Goal: Information Seeking & Learning: Learn about a topic

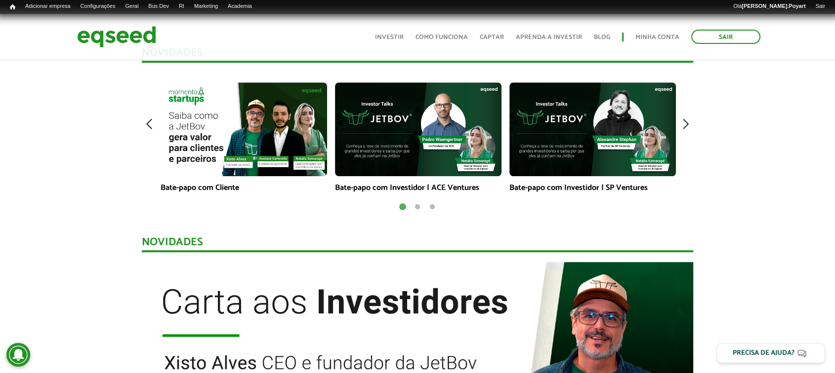
scroll to position [649, 0]
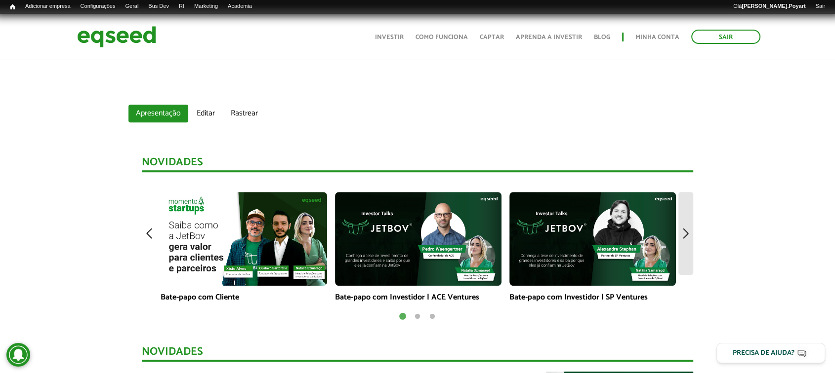
click at [688, 237] on img at bounding box center [685, 233] width 15 height 82
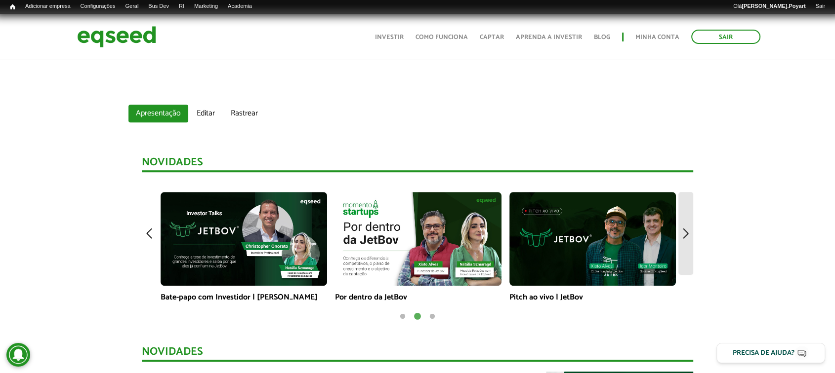
click at [688, 237] on img at bounding box center [685, 233] width 15 height 82
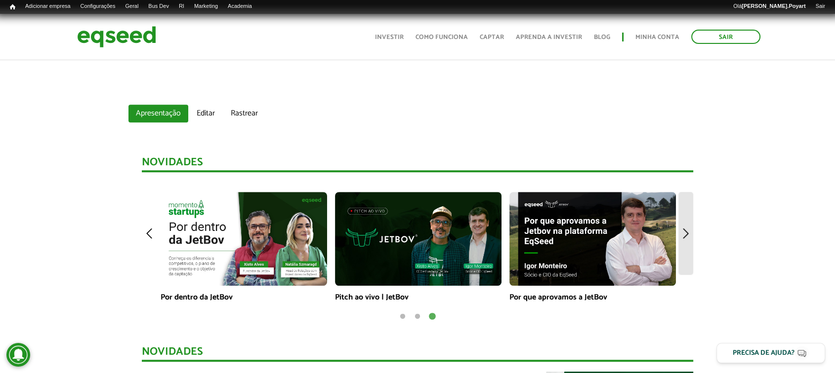
click at [688, 237] on img at bounding box center [685, 233] width 15 height 82
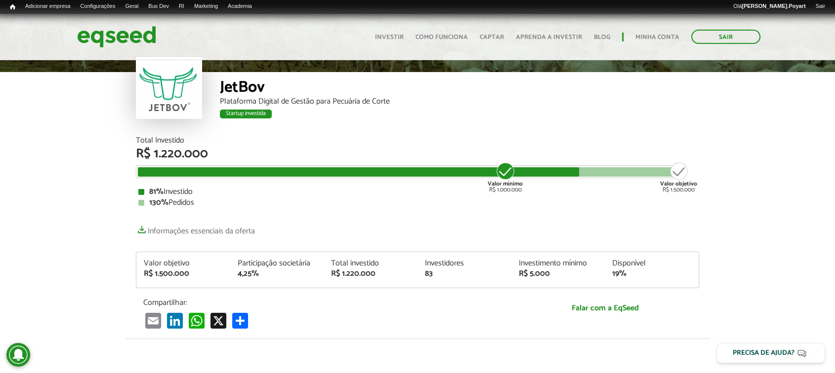
scroll to position [0, 0]
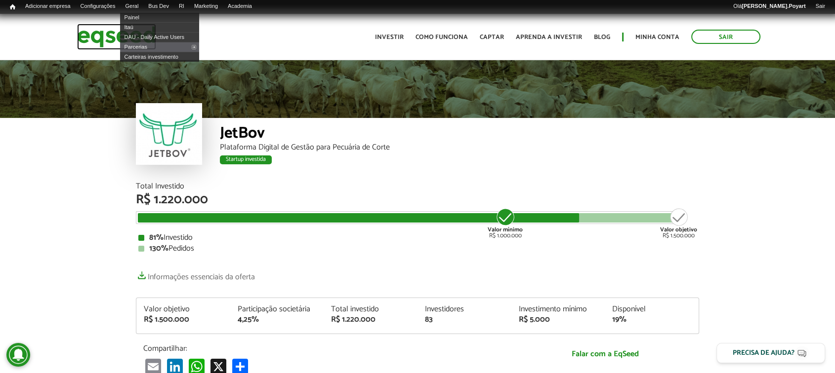
click at [104, 34] on img at bounding box center [116, 37] width 79 height 26
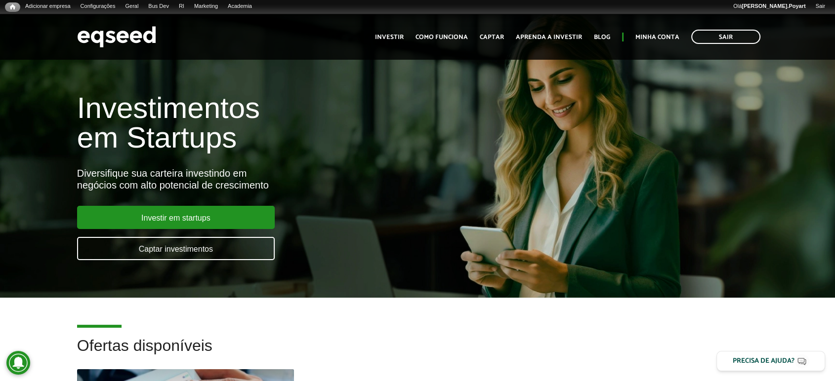
scroll to position [110, 0]
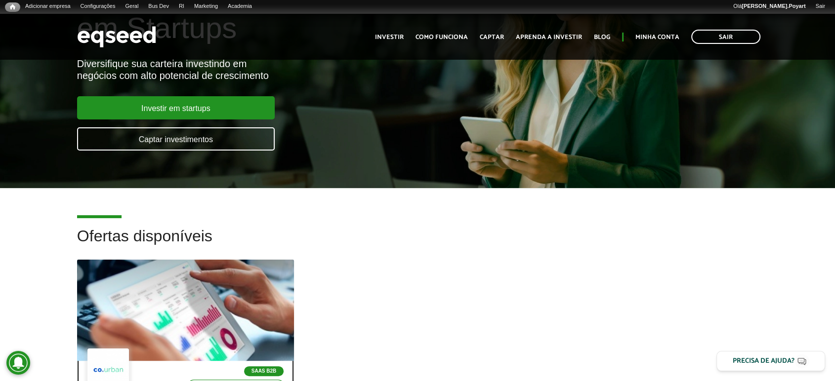
click at [192, 315] on div at bounding box center [185, 310] width 260 height 121
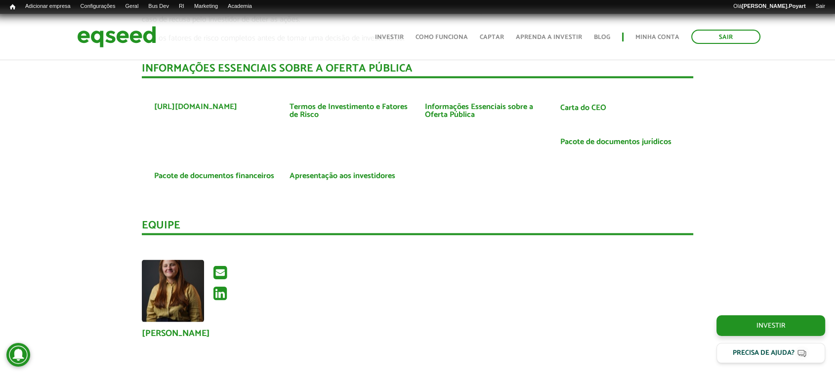
scroll to position [2085, 0]
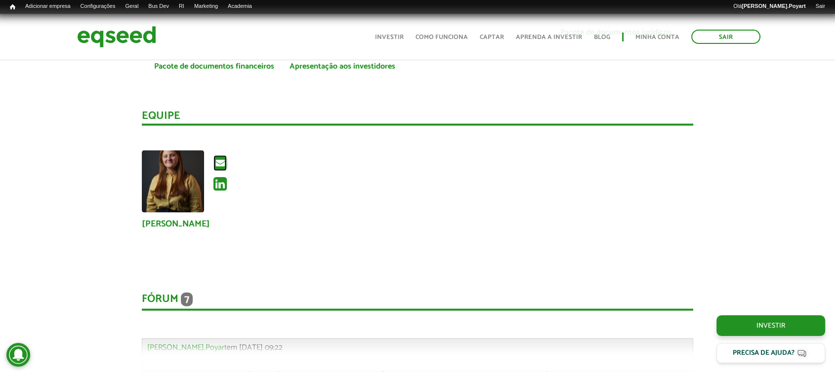
click at [218, 156] on icon at bounding box center [219, 164] width 13 height 16
